Goal: Find specific page/section: Find specific page/section

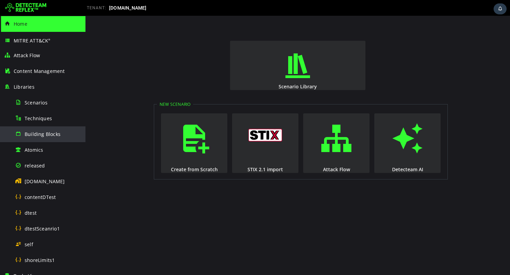
click at [46, 133] on span "Building Blocks" at bounding box center [43, 134] width 36 height 7
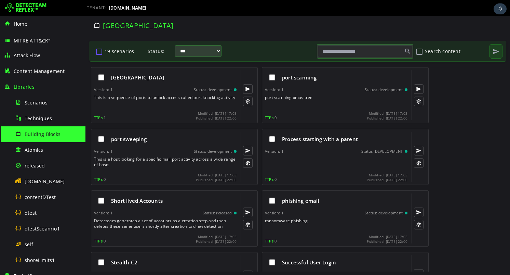
click at [99, 50] on button "19 scenarios" at bounding box center [99, 52] width 8 height 12
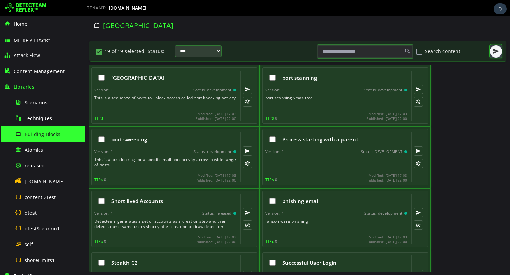
click at [500, 51] on button "button" at bounding box center [496, 51] width 12 height 12
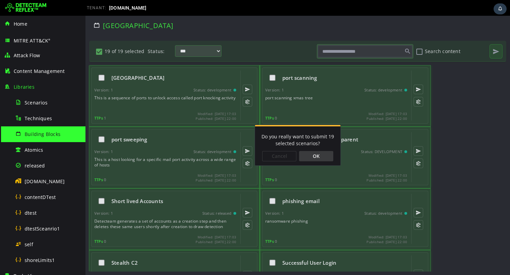
click at [321, 159] on div "OK" at bounding box center [316, 156] width 34 height 10
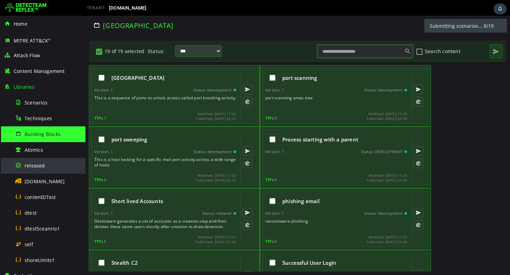
click at [48, 171] on div "released" at bounding box center [48, 165] width 66 height 15
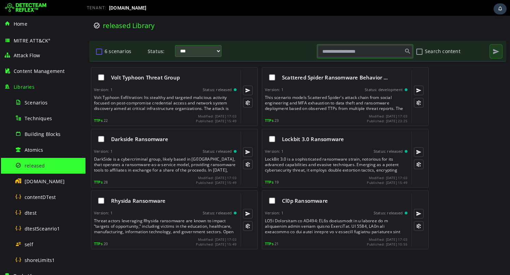
click at [99, 53] on button "6 scenarios" at bounding box center [99, 52] width 8 height 12
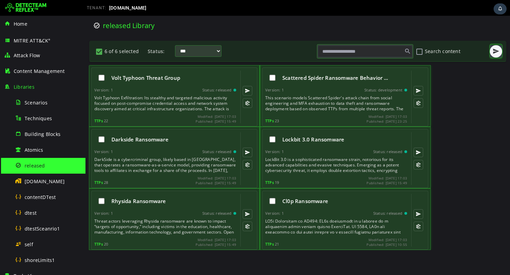
click at [496, 49] on span "button" at bounding box center [496, 51] width 7 height 7
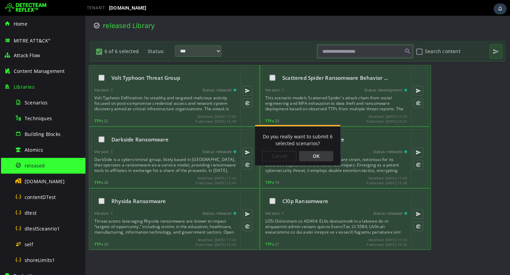
click at [324, 157] on div "OK" at bounding box center [316, 156] width 34 height 10
